Goal: Book appointment/travel/reservation

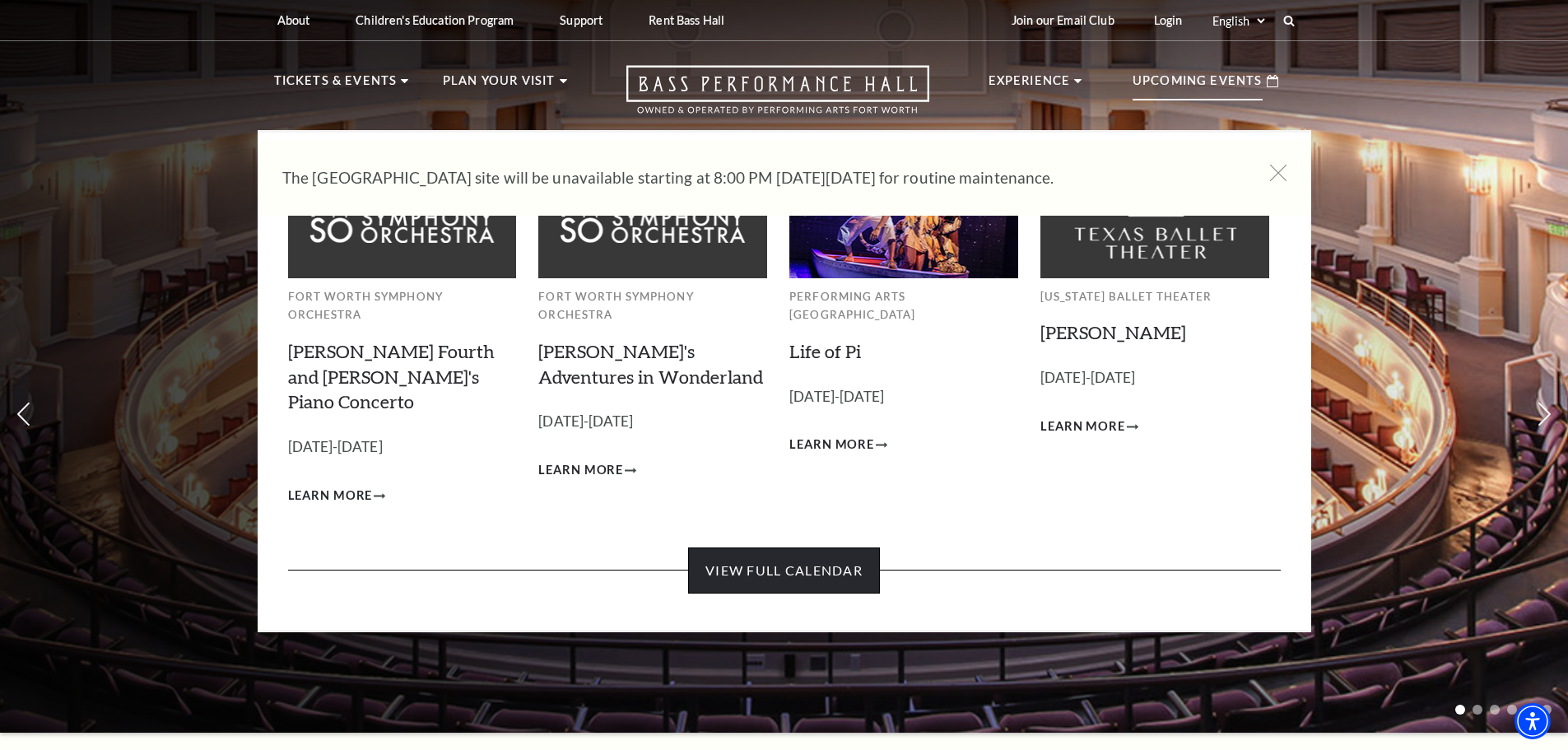
click at [837, 547] on link "View Full Calendar" at bounding box center [784, 570] width 192 height 46
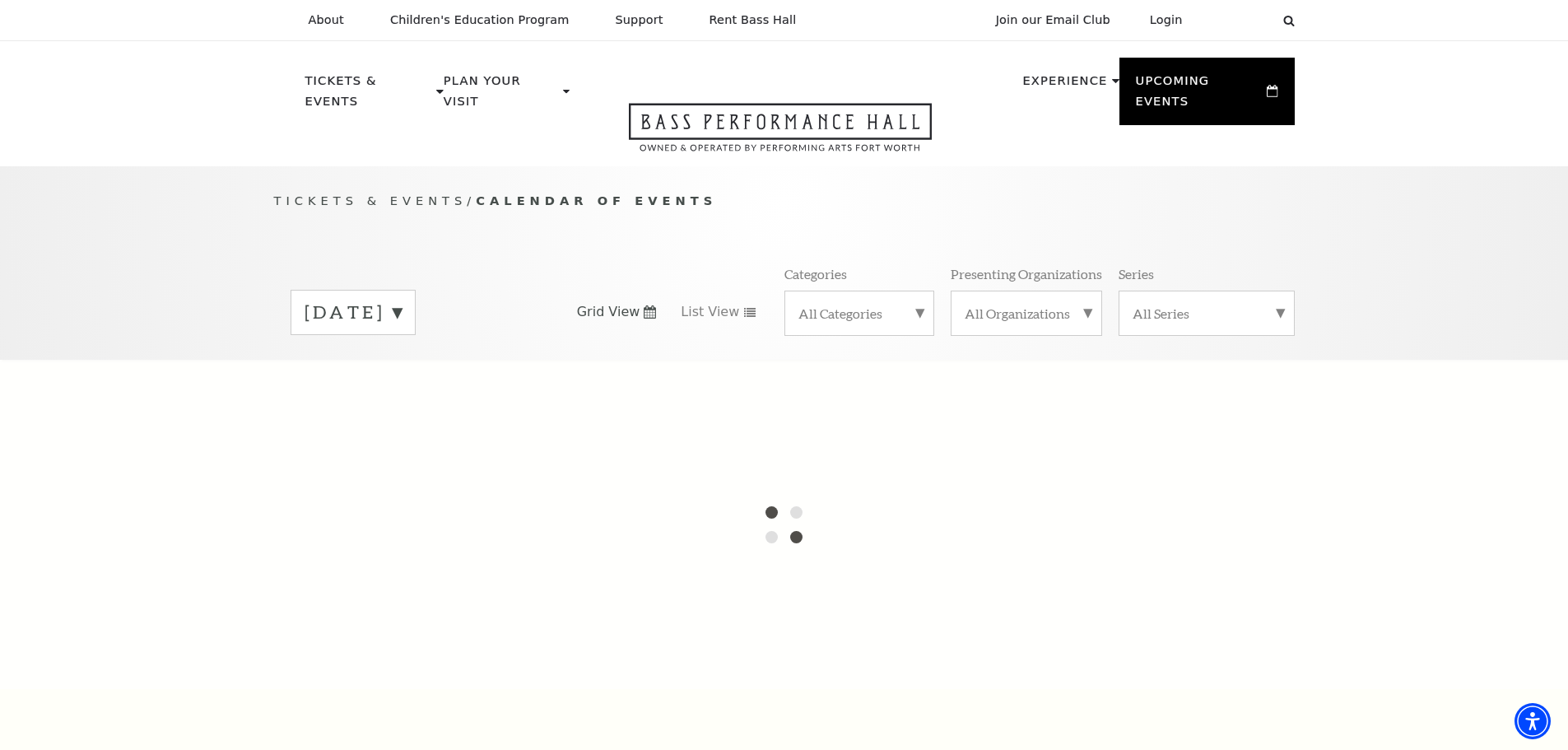
click at [402, 299] on label "September 2025" at bounding box center [353, 312] width 98 height 26
click at [471, 405] on div at bounding box center [784, 524] width 1568 height 329
click at [840, 499] on div at bounding box center [784, 524] width 1568 height 329
click at [445, 389] on div at bounding box center [784, 524] width 1568 height 329
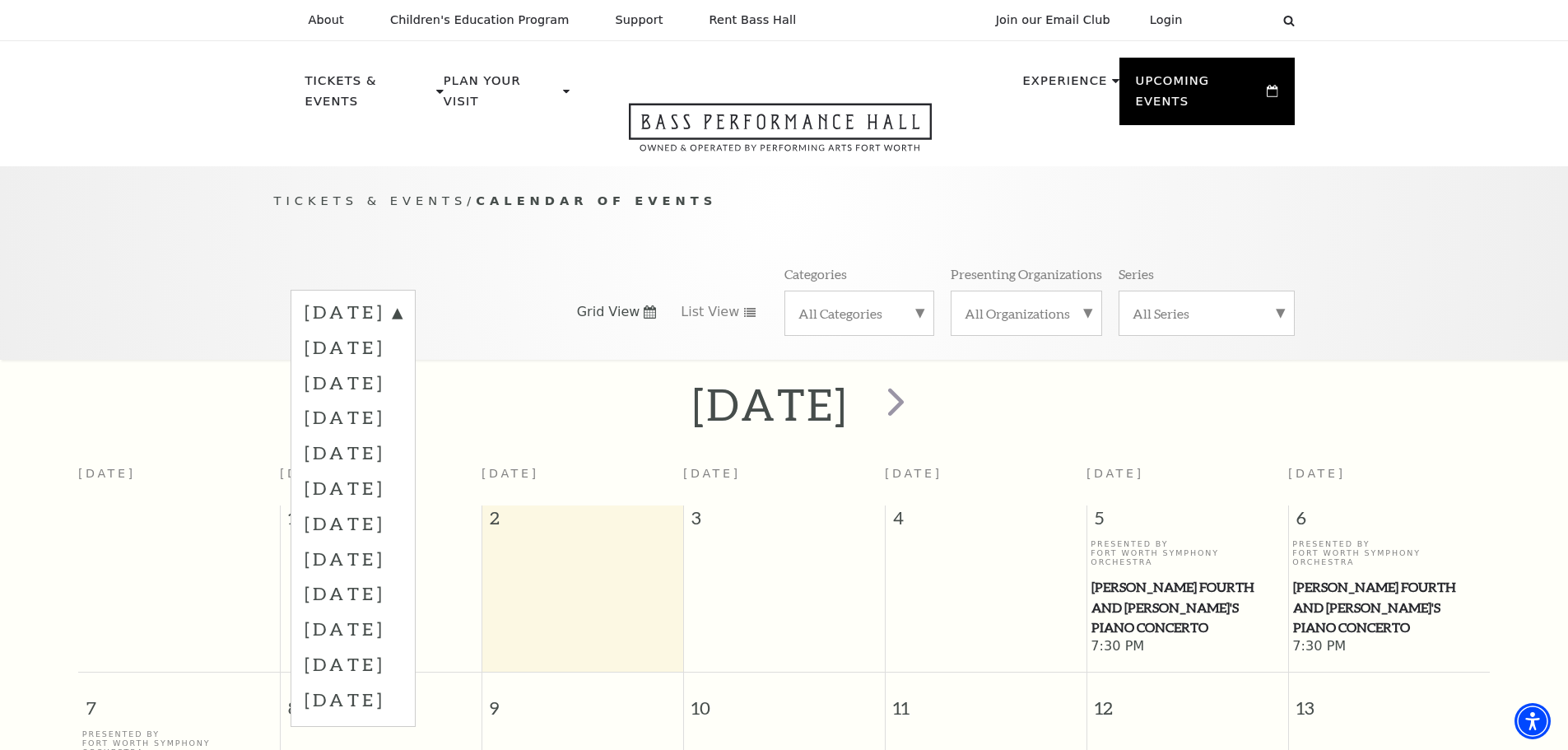
scroll to position [145, 0]
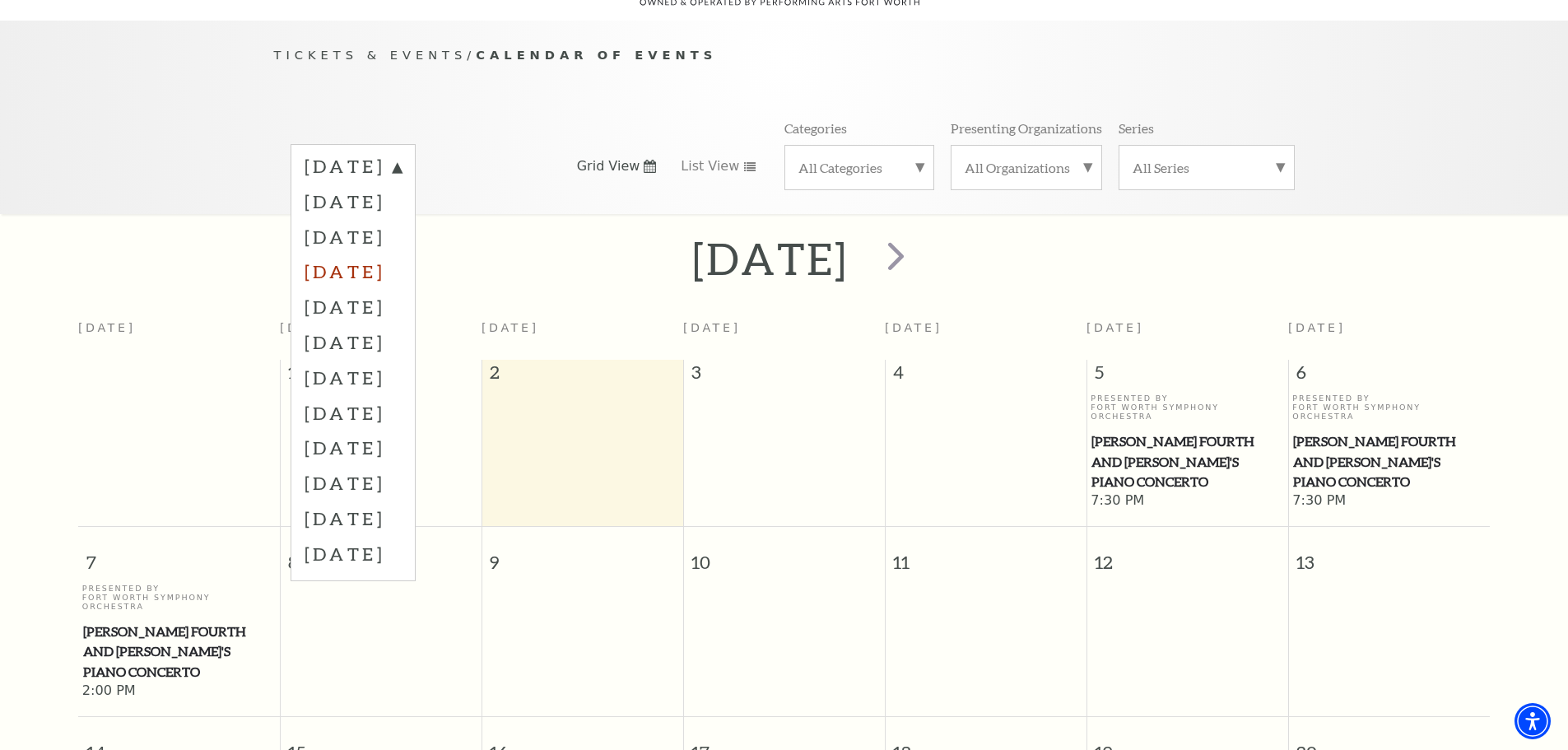
click at [402, 256] on label "December 2025" at bounding box center [353, 270] width 98 height 35
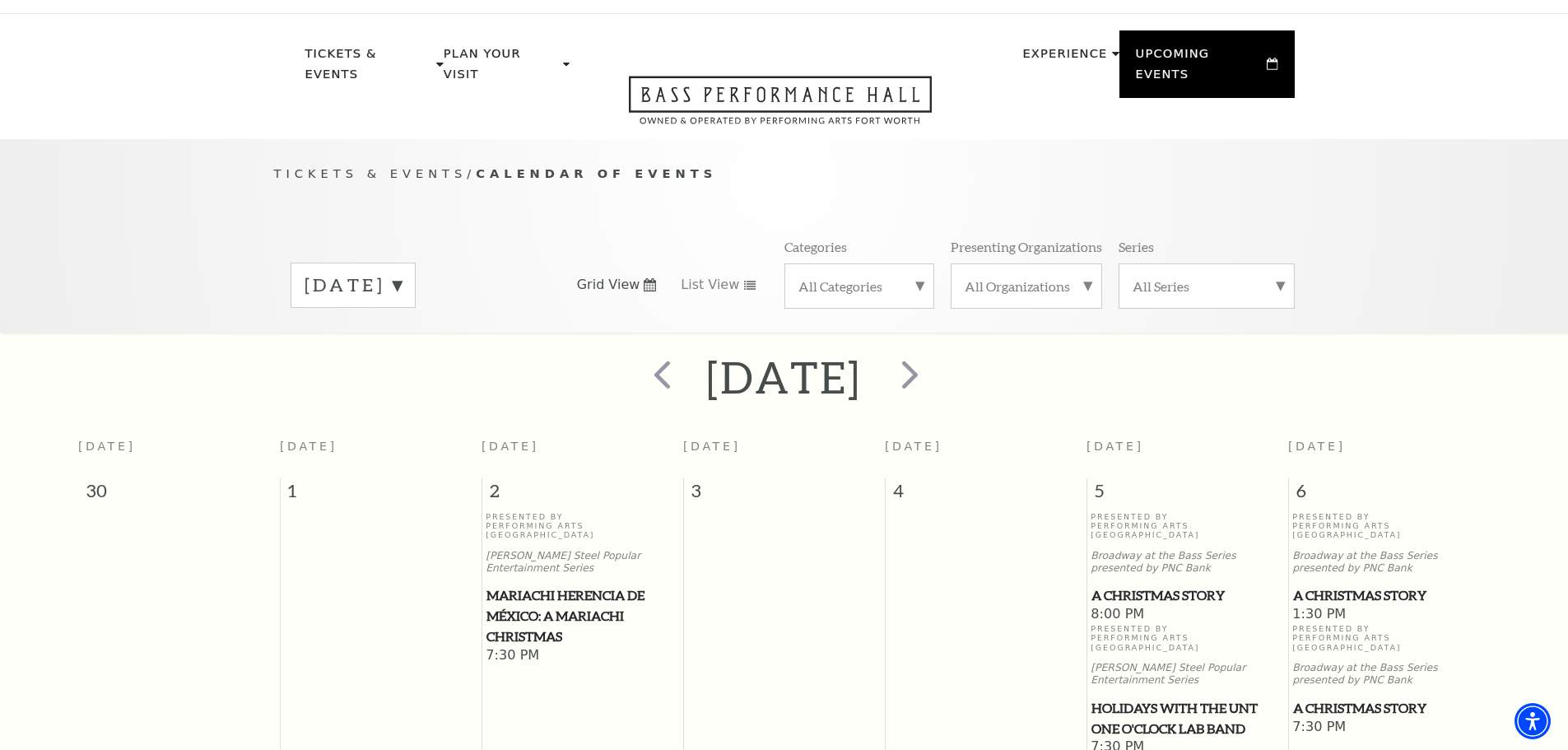
scroll to position [0, 0]
